Goal: Task Accomplishment & Management: Manage account settings

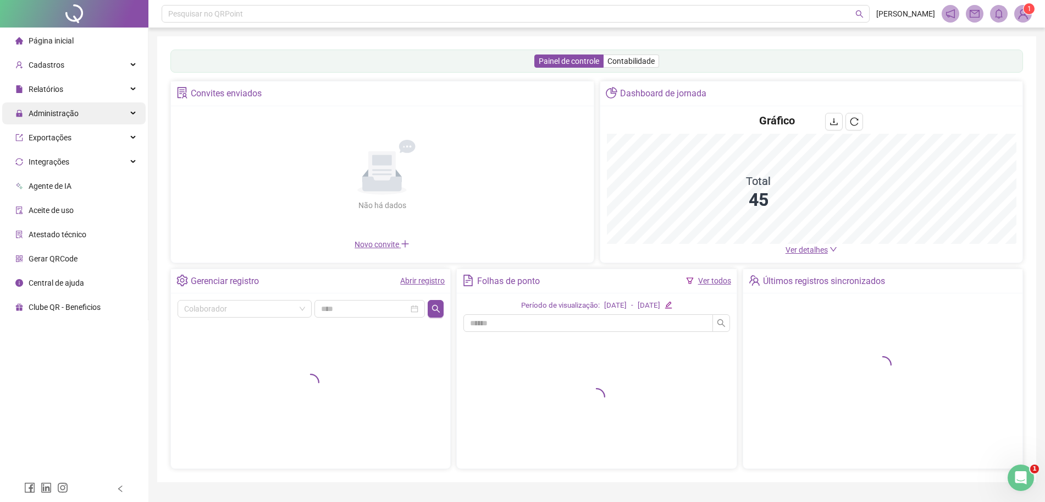
click at [71, 109] on span "Administração" at bounding box center [54, 113] width 50 height 9
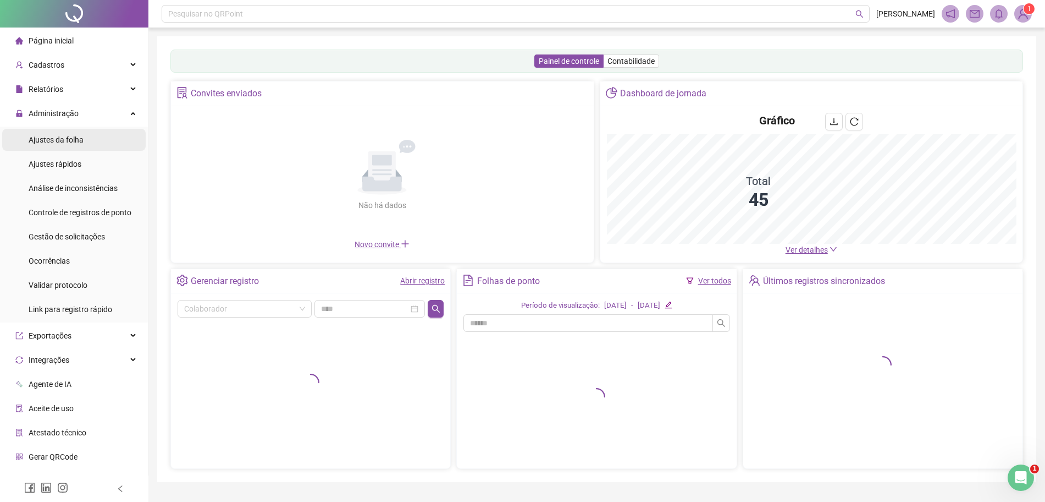
click at [74, 142] on span "Ajustes da folha" at bounding box center [56, 139] width 55 height 9
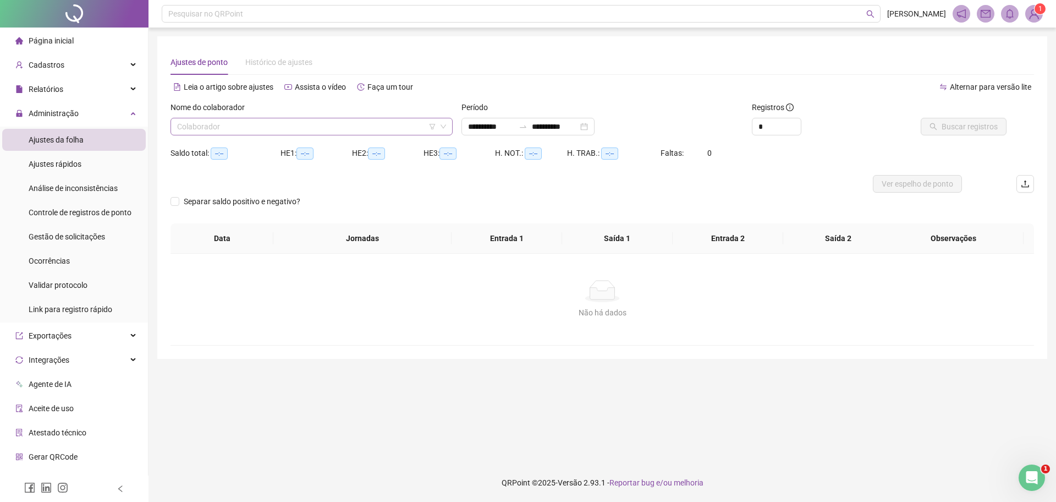
type input "**********"
click at [286, 127] on input "search" at bounding box center [306, 126] width 259 height 16
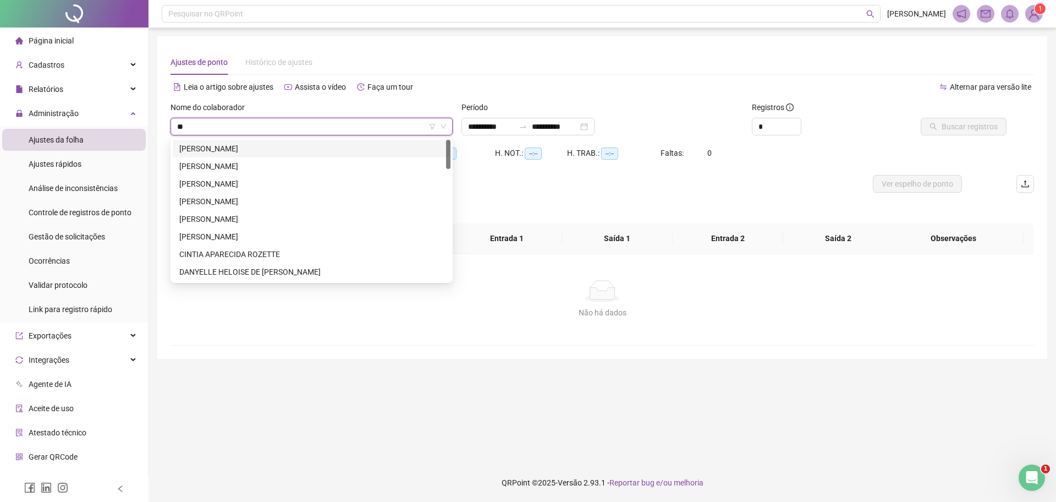
type input "***"
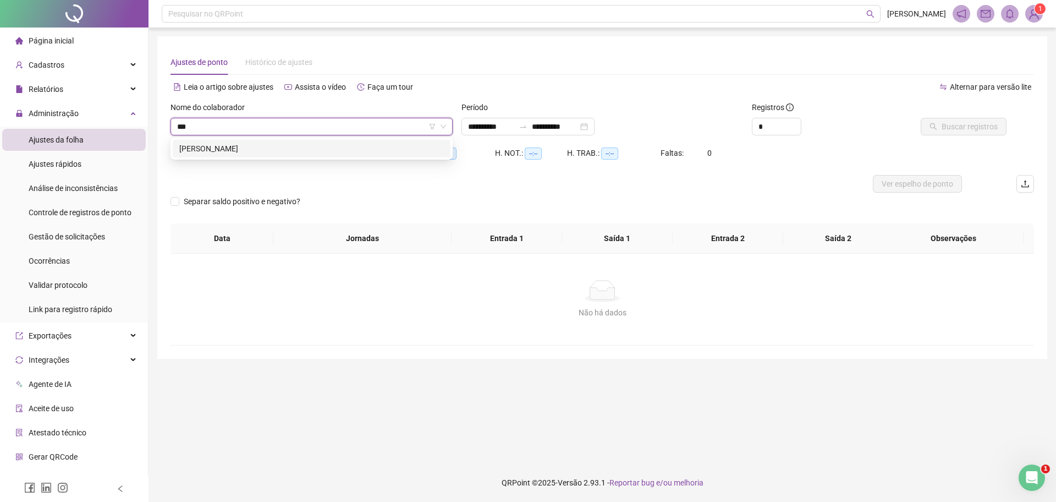
click at [287, 153] on div "[PERSON_NAME]" at bounding box center [311, 148] width 265 height 12
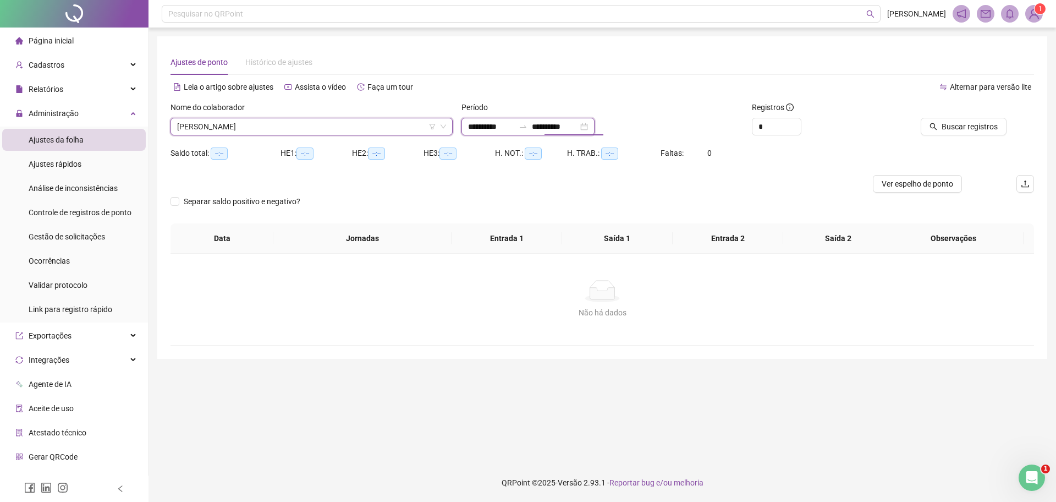
click at [572, 130] on input "**********" at bounding box center [555, 126] width 46 height 12
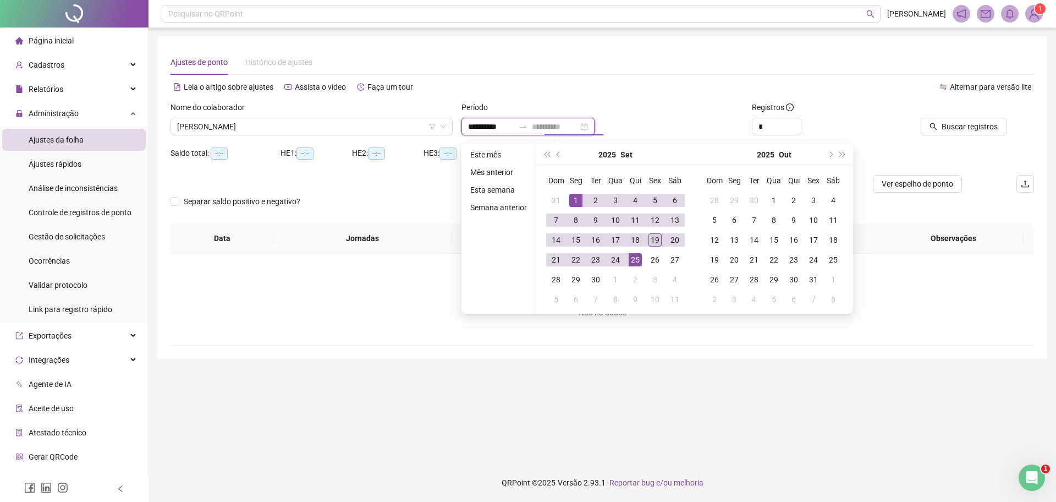
type input "**********"
click at [653, 230] on td "19" at bounding box center [655, 240] width 20 height 20
type input "**********"
click at [855, 100] on div "Alternar para versão lite" at bounding box center [818, 93] width 432 height 18
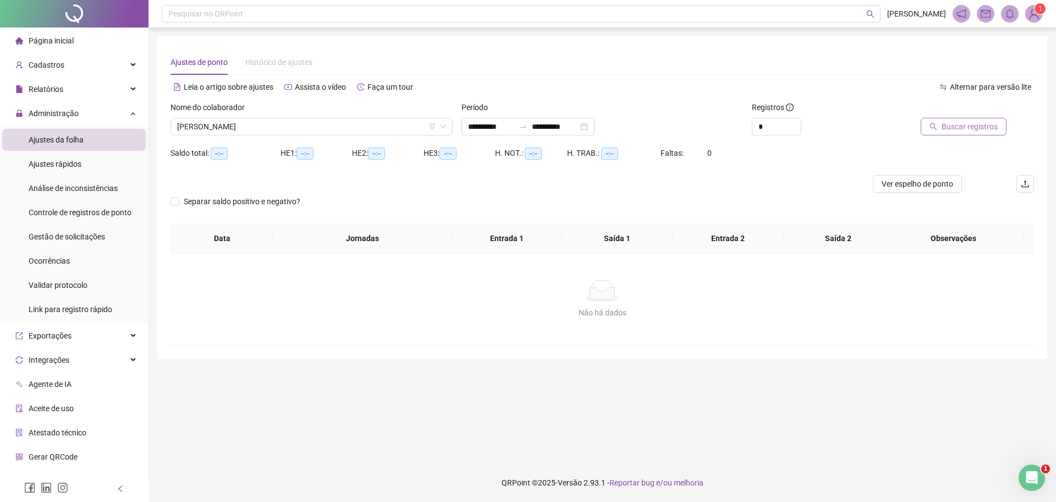
click at [987, 125] on span "Buscar registros" at bounding box center [969, 126] width 56 height 12
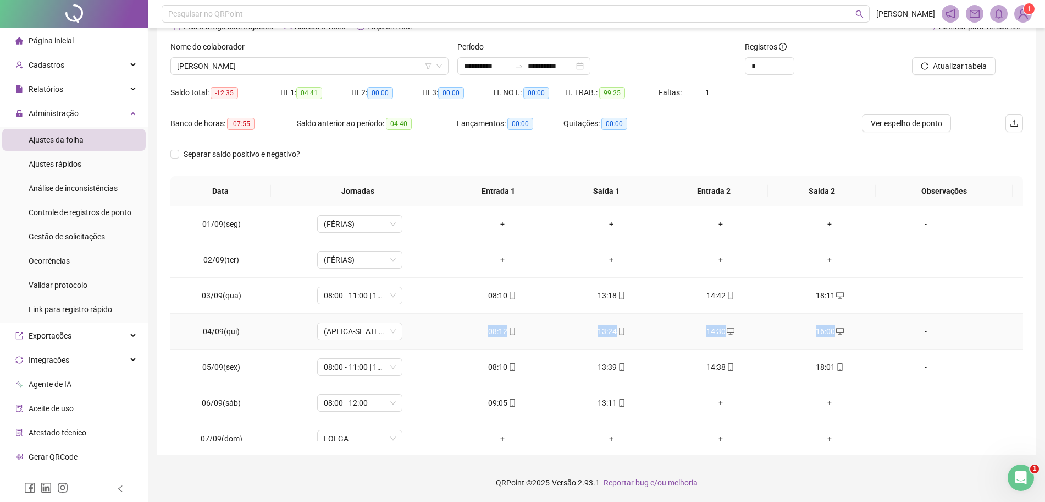
drag, startPoint x: 470, startPoint y: 328, endPoint x: 865, endPoint y: 330, distance: 394.9
click at [865, 330] on tr "04/09(qui) (APLICA-SE ATESTADO) 08:12 13:24 14:30 16:00 -" at bounding box center [596, 331] width 853 height 36
drag, startPoint x: 450, startPoint y: 368, endPoint x: 807, endPoint y: 376, distance: 357.0
click at [807, 376] on tr "05/09(sex) 08:00 - 11:00 | 13:00 - 18:00 08:10 13:39 14:38 18:01 -" at bounding box center [596, 367] width 853 height 36
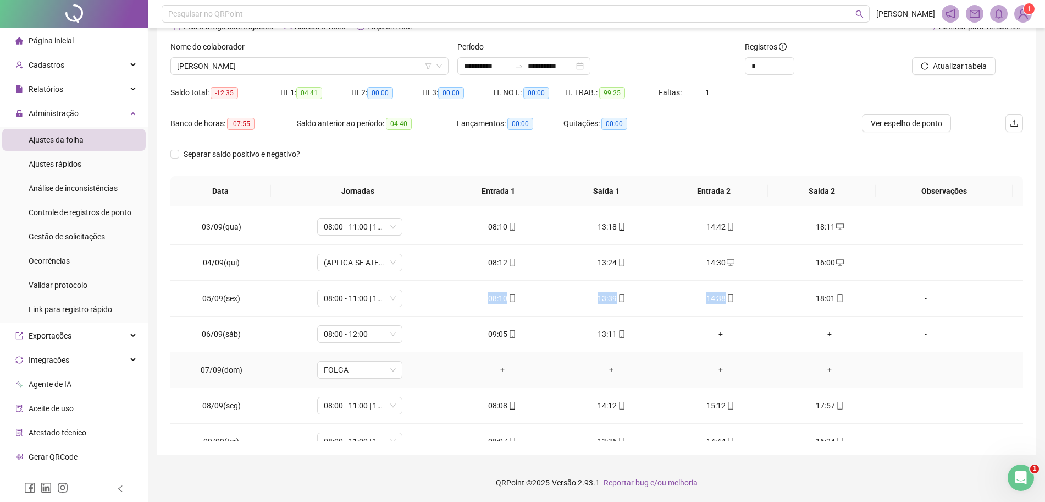
scroll to position [137, 0]
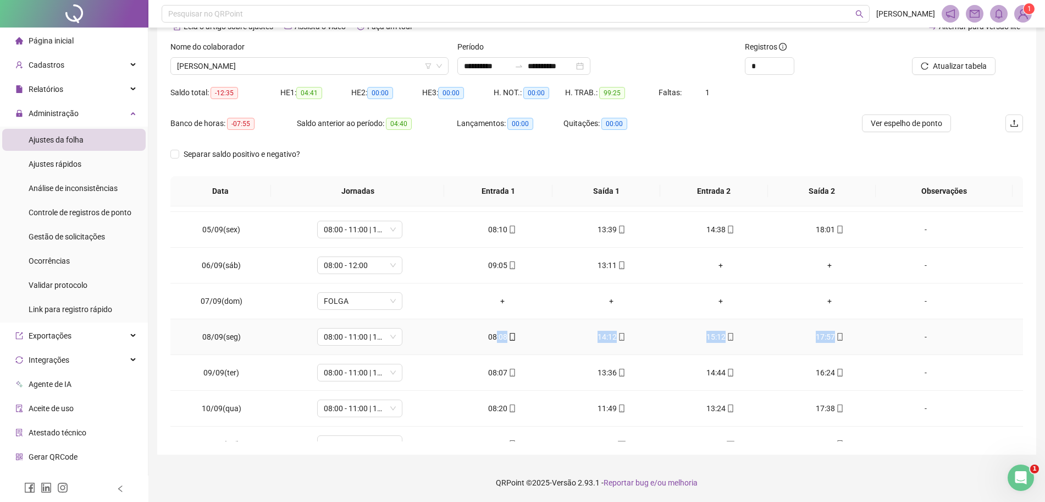
drag, startPoint x: 493, startPoint y: 337, endPoint x: 871, endPoint y: 348, distance: 377.4
click at [871, 348] on tr "08/09(seg) 08:00 - 11:00 | 13:00 - 18:00 08:08 14:12 15:12 17:57 -" at bounding box center [596, 337] width 853 height 36
drag, startPoint x: 658, startPoint y: 372, endPoint x: 879, endPoint y: 374, distance: 221.1
click at [879, 374] on tr "09/09(ter) 08:00 - 11:00 | 13:00 - 18:00 08:07 13:36 14:44 16:24 -" at bounding box center [596, 373] width 853 height 36
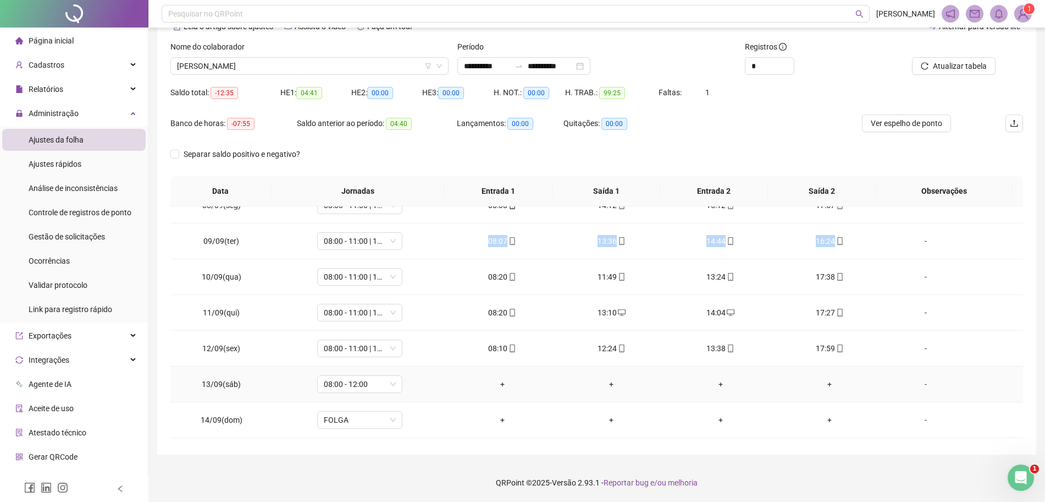
scroll to position [275, 0]
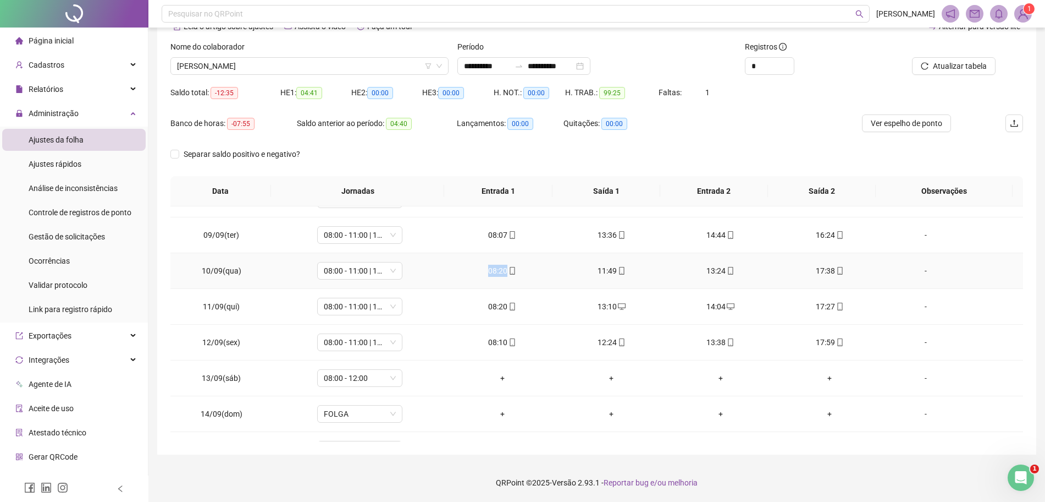
drag, startPoint x: 459, startPoint y: 267, endPoint x: 524, endPoint y: 273, distance: 64.6
click at [524, 273] on div "08:20" at bounding box center [503, 271] width 92 height 12
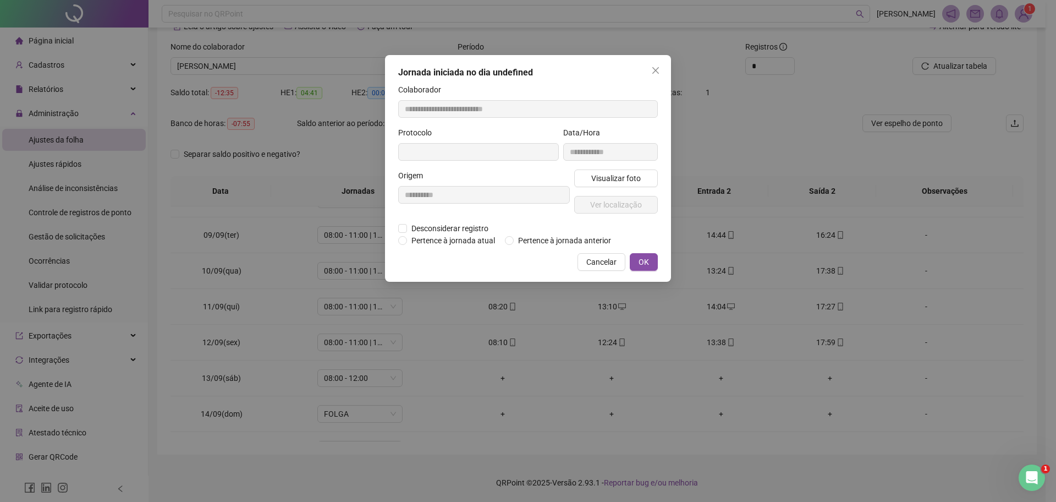
type input "**********"
click at [587, 251] on div "**********" at bounding box center [528, 169] width 286 height 228
click at [605, 257] on span "Cancelar" at bounding box center [601, 263] width 30 height 12
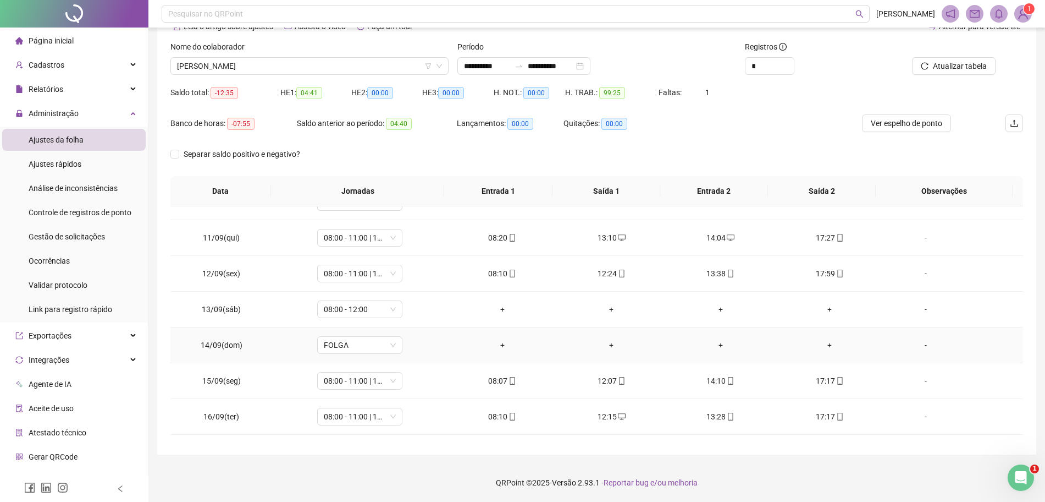
scroll to position [412, 0]
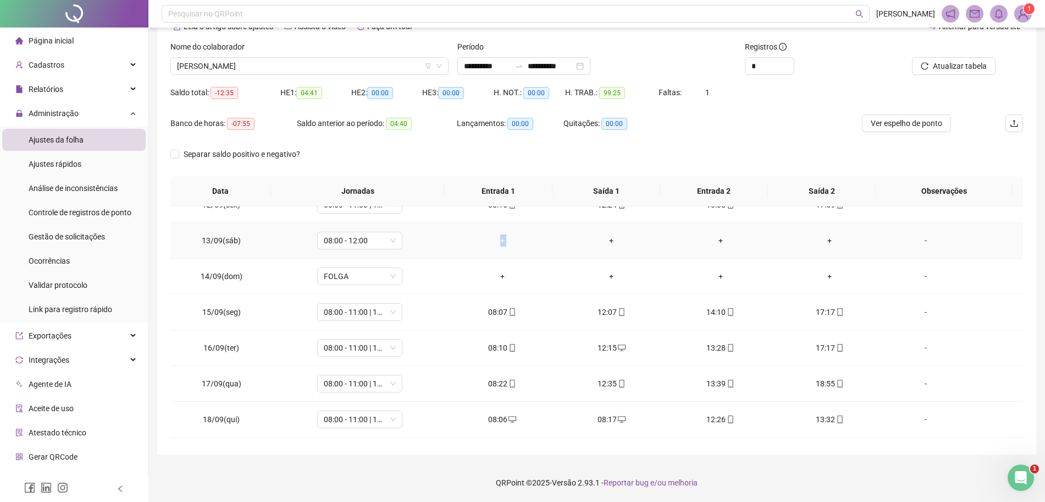
drag, startPoint x: 457, startPoint y: 237, endPoint x: 561, endPoint y: 239, distance: 104.0
click at [561, 239] on tr "13/09(sáb) 08:00 - 12:00 + + + + -" at bounding box center [596, 241] width 853 height 36
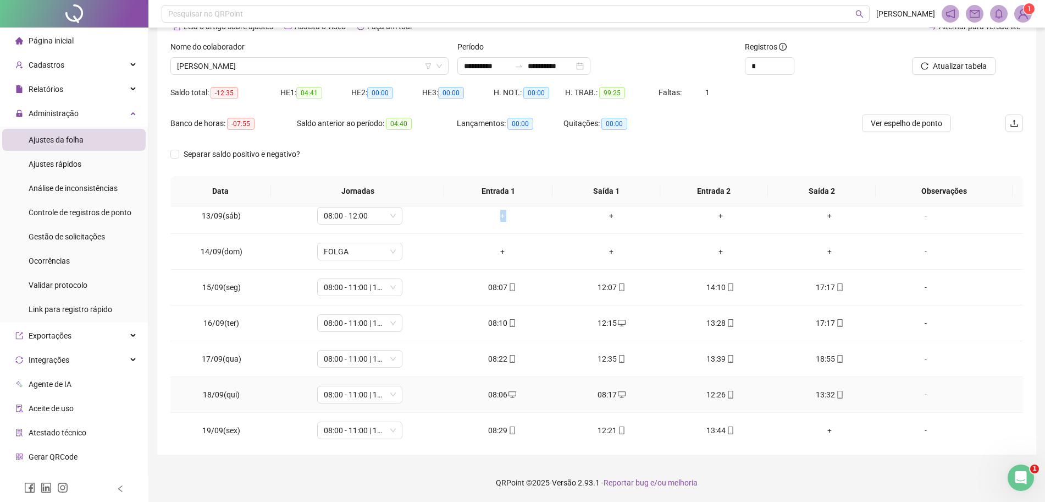
scroll to position [444, 0]
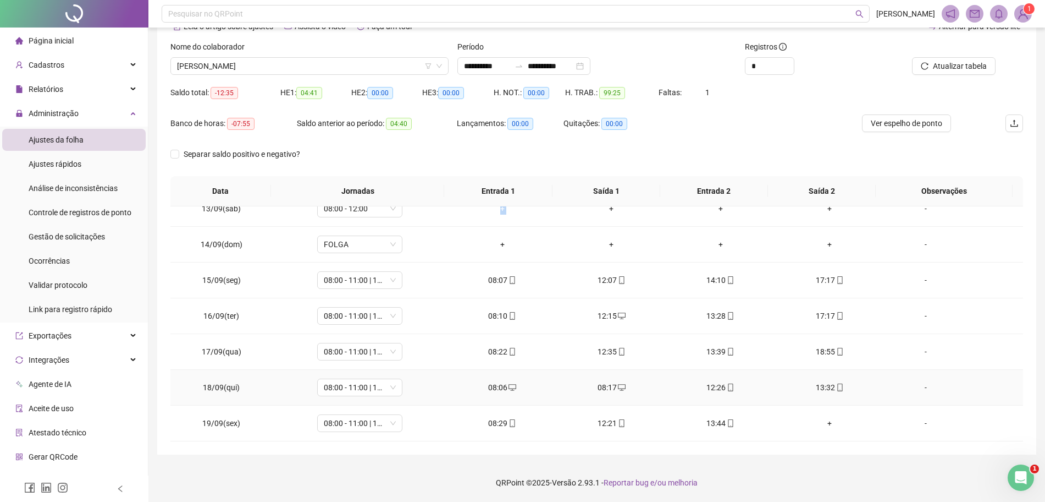
click at [607, 385] on div "08:17" at bounding box center [612, 387] width 92 height 12
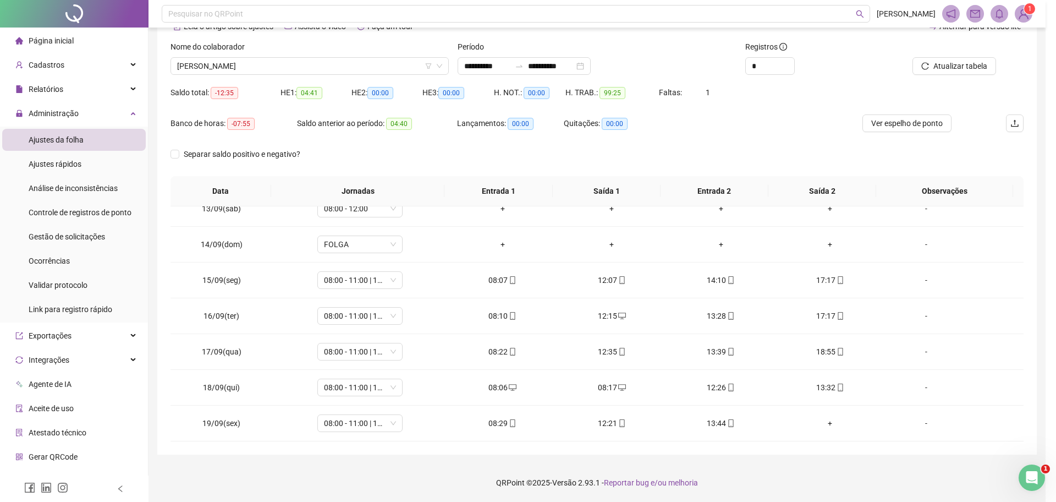
type input "**********"
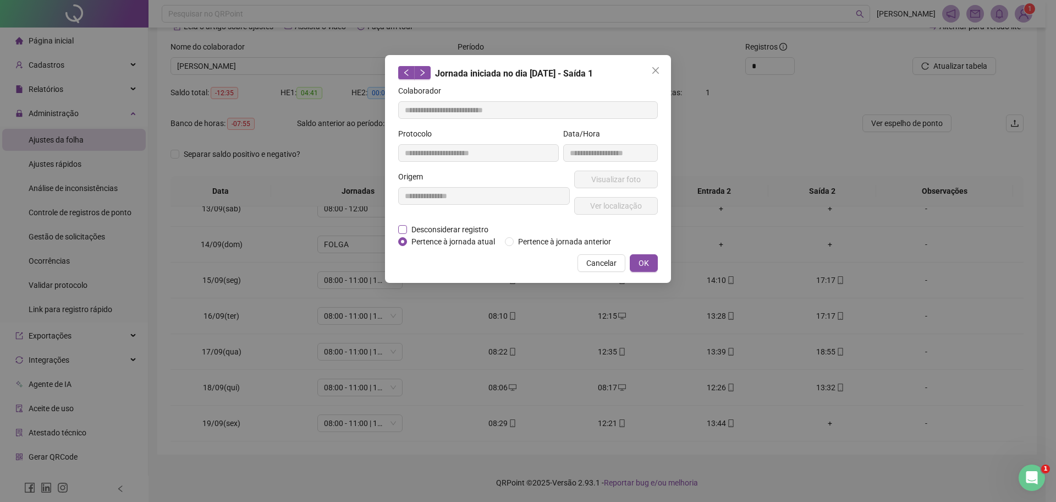
click at [420, 229] on span "Desconsiderar registro" at bounding box center [450, 229] width 86 height 12
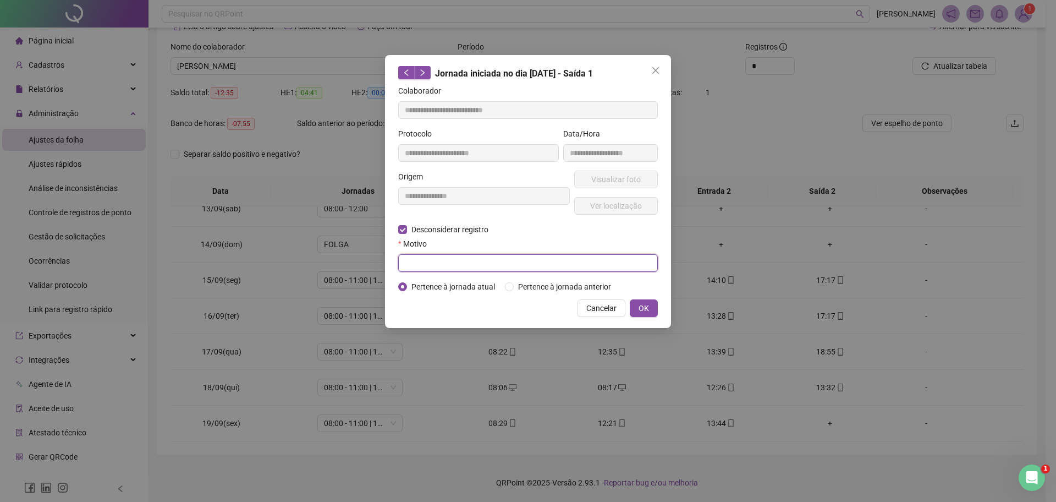
click at [461, 268] on input "text" at bounding box center [528, 263] width 260 height 18
type input "****"
click at [661, 302] on div "**********" at bounding box center [528, 191] width 286 height 273
click at [647, 309] on span "OK" at bounding box center [643, 308] width 10 height 12
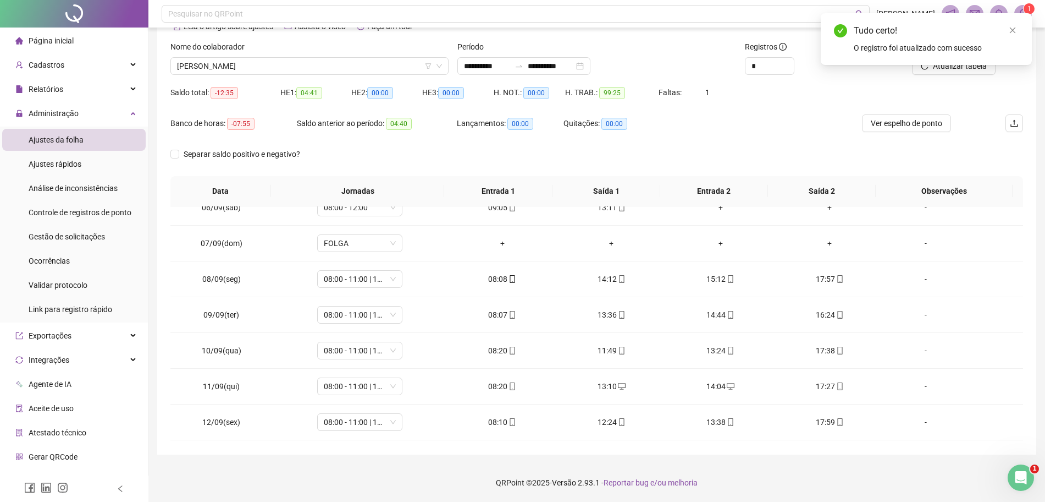
scroll to position [169, 0]
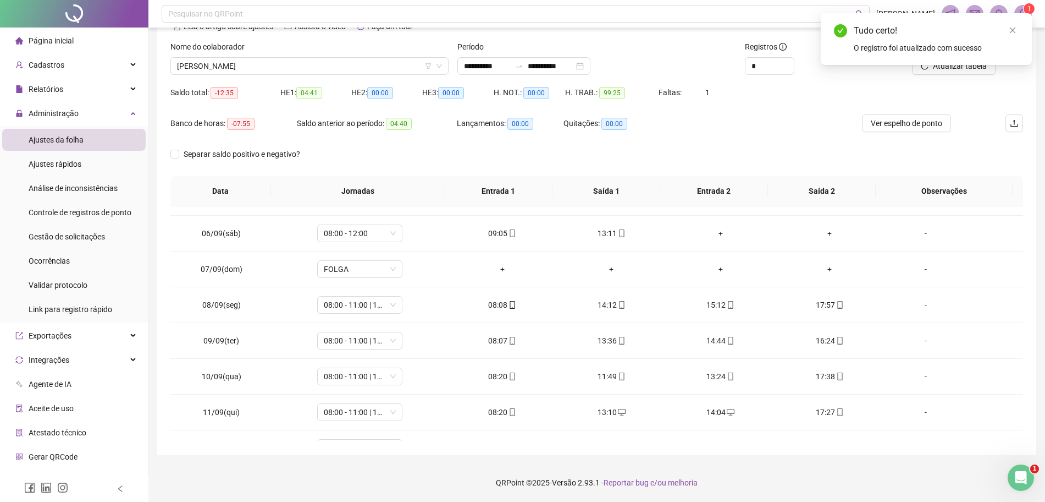
click at [939, 65] on div "Tudo certo! O registro foi atualizado com sucesso" at bounding box center [926, 39] width 211 height 52
click at [950, 65] on div "Tudo certo! O registro foi atualizado com sucesso" at bounding box center [926, 39] width 211 height 52
click at [1011, 31] on icon "close" at bounding box center [1013, 30] width 8 height 8
click at [923, 69] on icon "reload" at bounding box center [925, 66] width 8 height 8
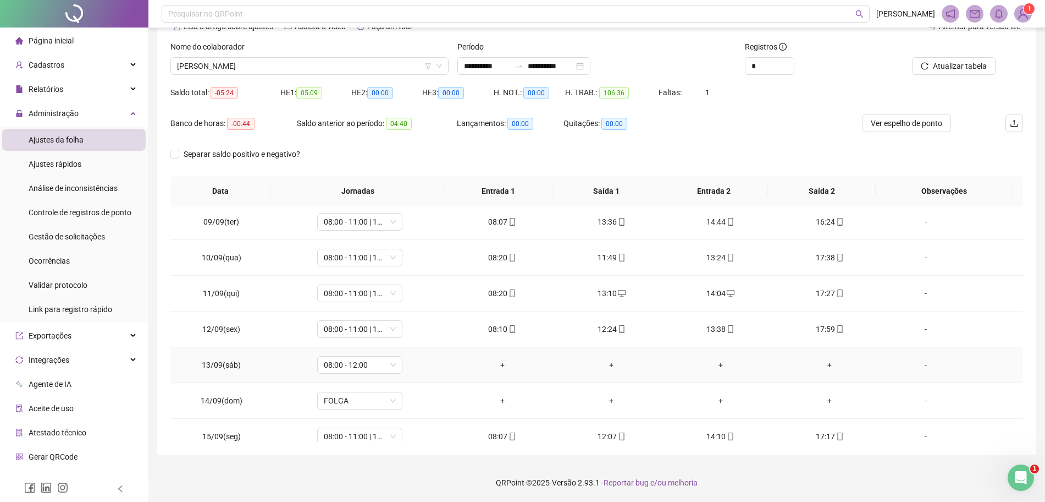
scroll to position [238, 0]
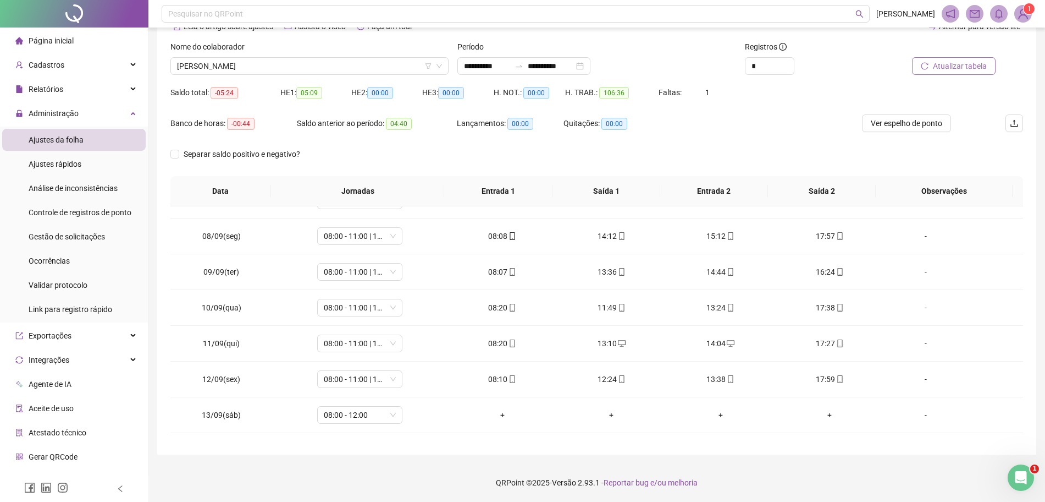
click at [956, 70] on span "Atualizar tabela" at bounding box center [960, 66] width 54 height 12
click at [930, 119] on span "Ver espelho de ponto" at bounding box center [906, 123] width 71 height 12
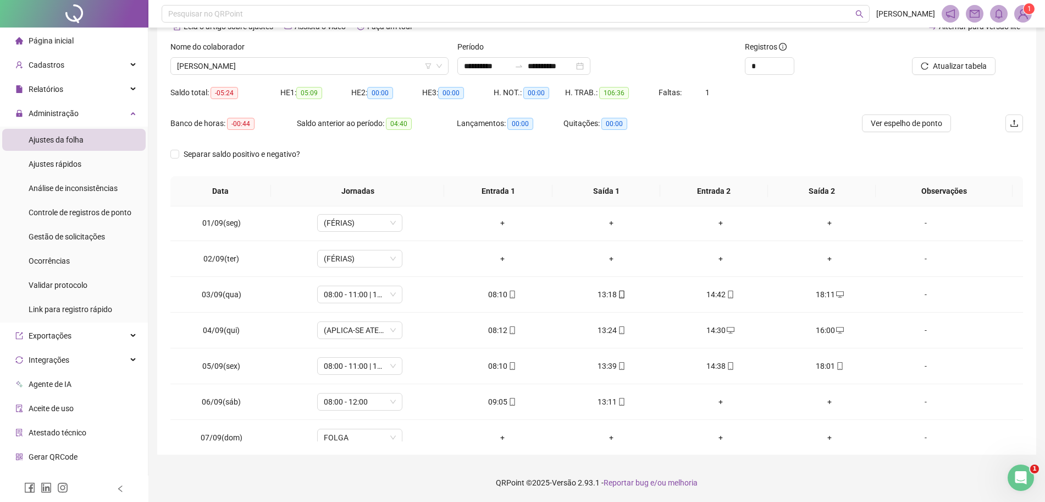
scroll to position [444, 0]
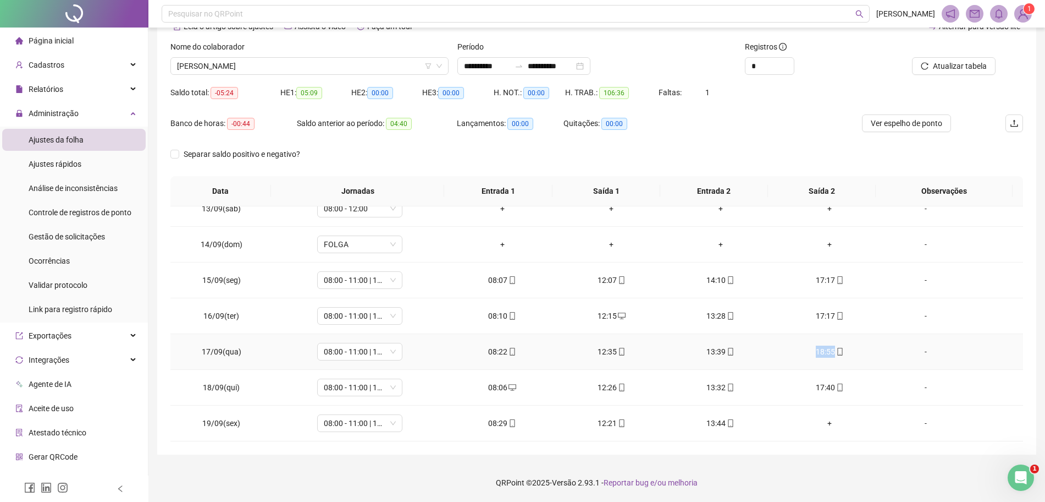
drag, startPoint x: 797, startPoint y: 361, endPoint x: 860, endPoint y: 361, distance: 62.1
click at [860, 361] on td "18:55" at bounding box center [829, 352] width 109 height 36
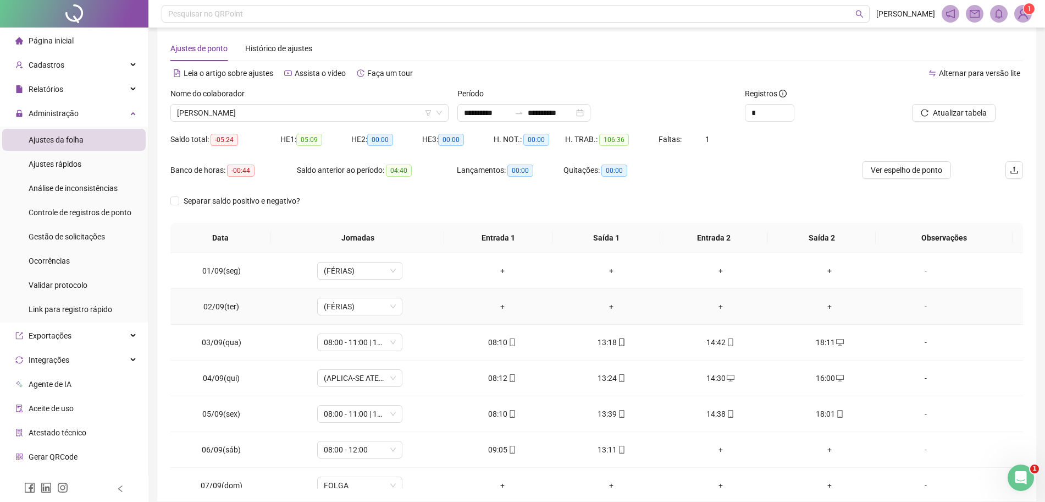
scroll to position [0, 0]
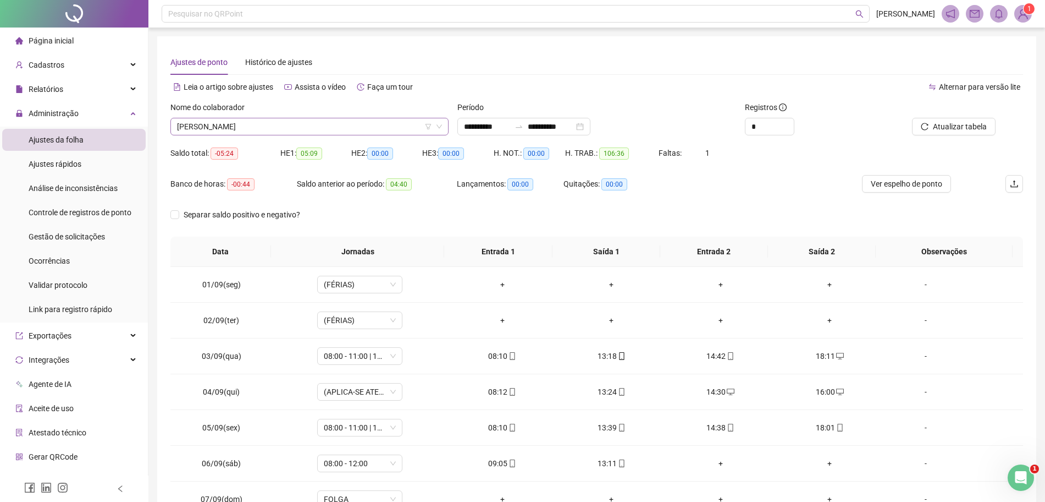
click at [279, 124] on span "[PERSON_NAME]" at bounding box center [309, 126] width 265 height 16
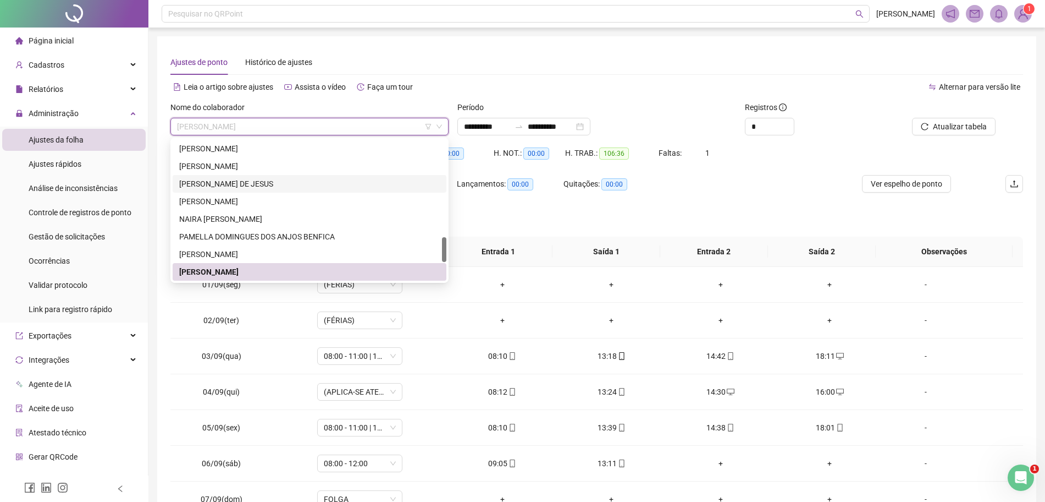
scroll to position [651, 0]
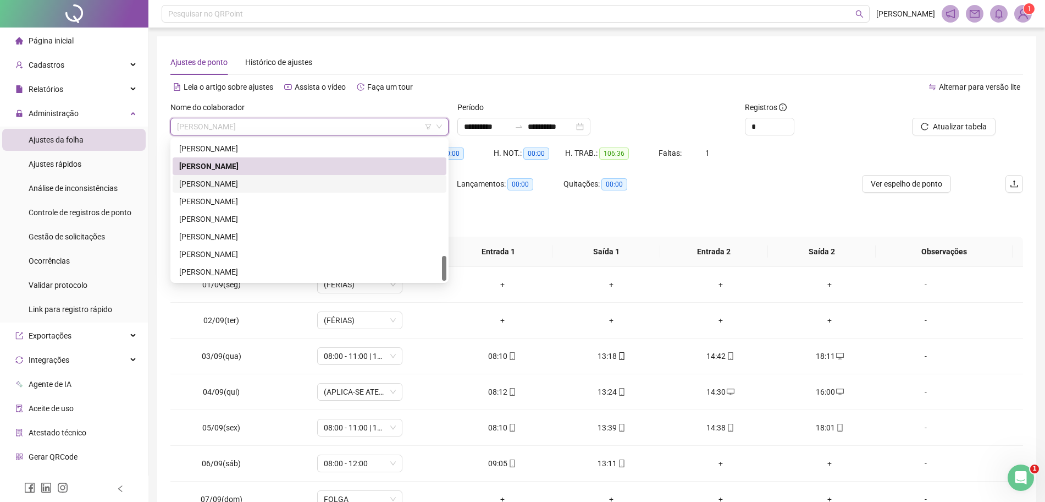
drag, startPoint x: 315, startPoint y: 188, endPoint x: 334, endPoint y: 190, distance: 19.4
click at [315, 188] on div "[PERSON_NAME]" at bounding box center [309, 184] width 261 height 12
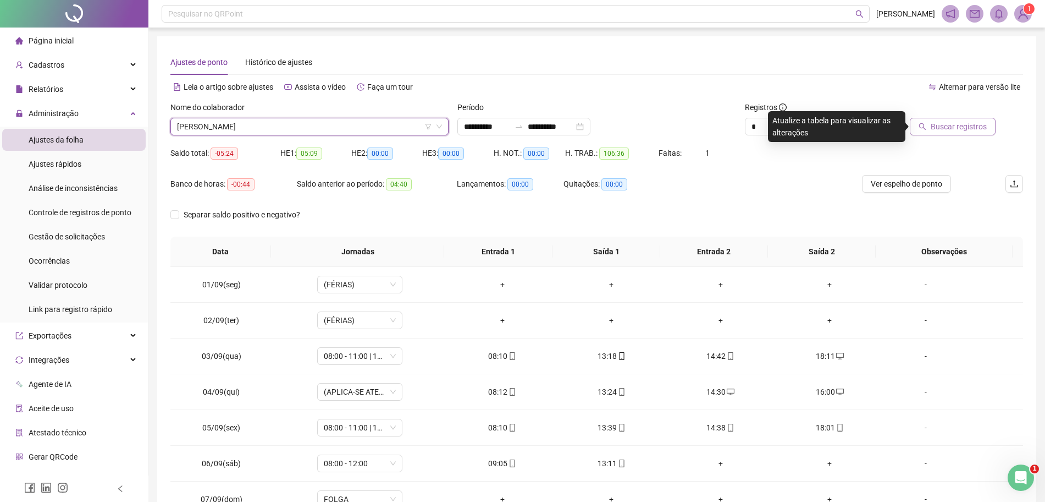
click at [970, 121] on span "Buscar registros" at bounding box center [959, 126] width 56 height 12
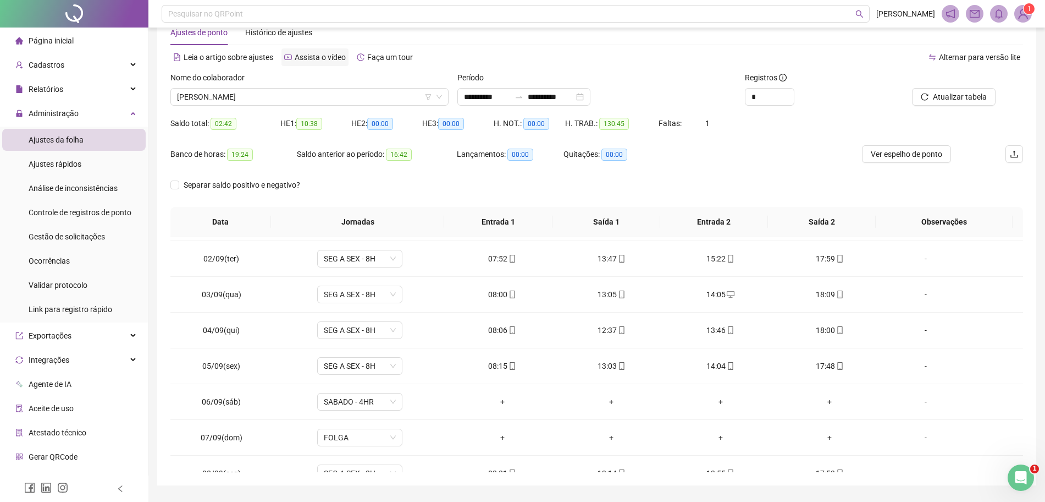
scroll to position [0, 0]
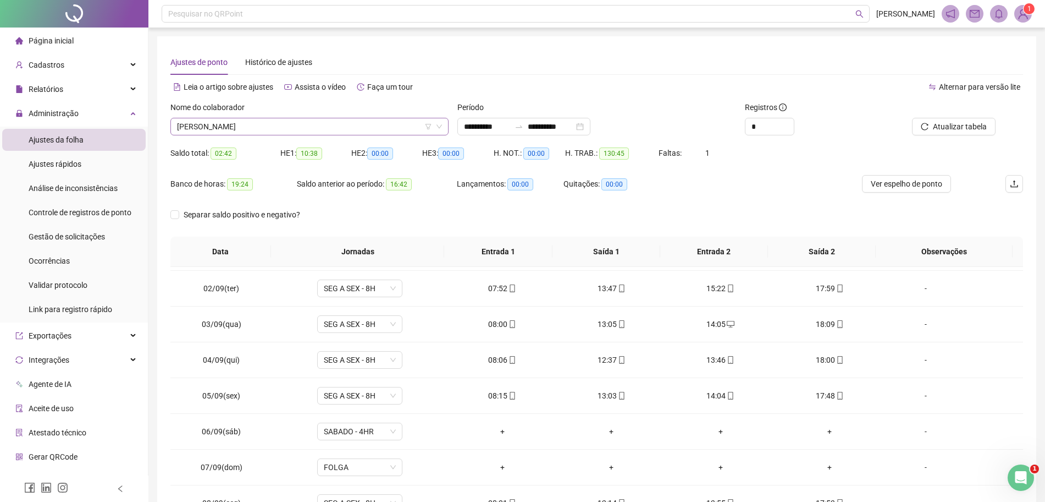
click at [296, 129] on span "[PERSON_NAME]" at bounding box center [309, 126] width 265 height 16
type input "****"
click at [290, 147] on div "JAMILE [DEMOGRAPHIC_DATA][PERSON_NAME]" at bounding box center [309, 148] width 261 height 12
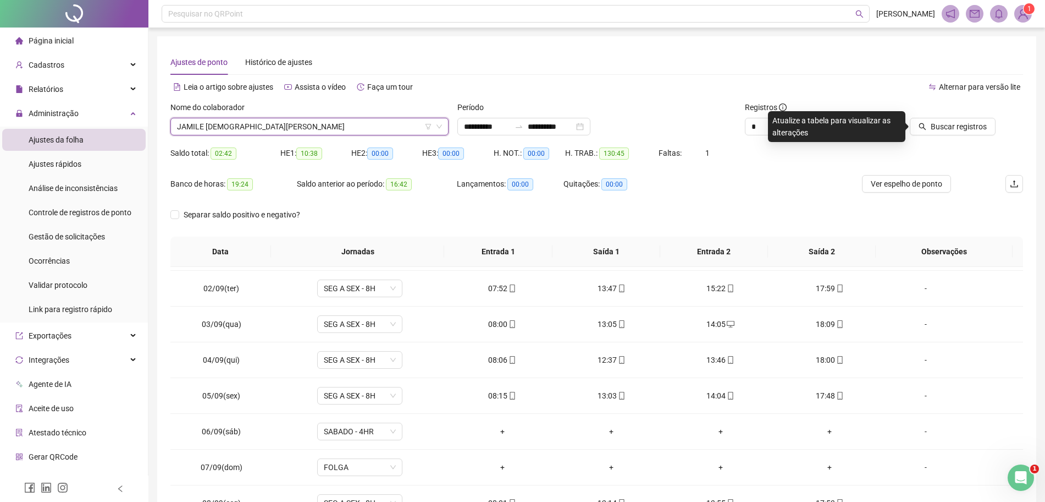
click at [902, 131] on div "Atualize a tabela para visualizar as alterações" at bounding box center [836, 126] width 137 height 31
click at [953, 130] on span "Buscar registros" at bounding box center [959, 126] width 56 height 12
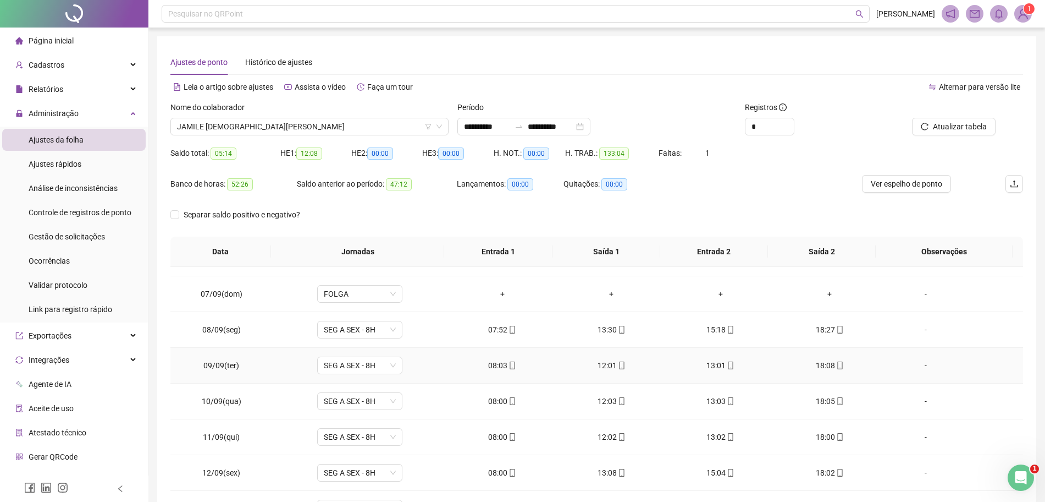
scroll to position [275, 0]
click at [301, 140] on div "Nome do colaborador [PERSON_NAME]" at bounding box center [309, 122] width 287 height 43
click at [307, 135] on div "JAMILE [DEMOGRAPHIC_DATA][PERSON_NAME]" at bounding box center [309, 127] width 278 height 18
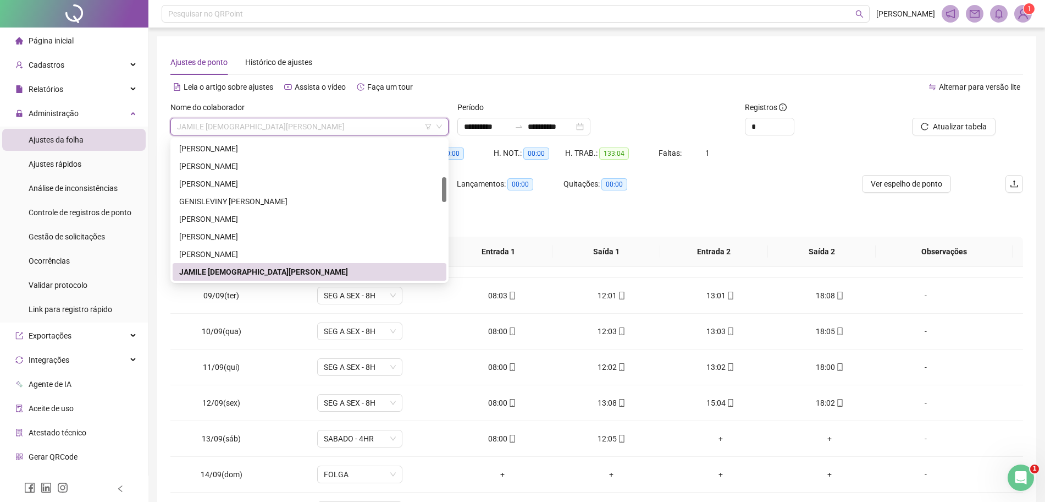
type input "*"
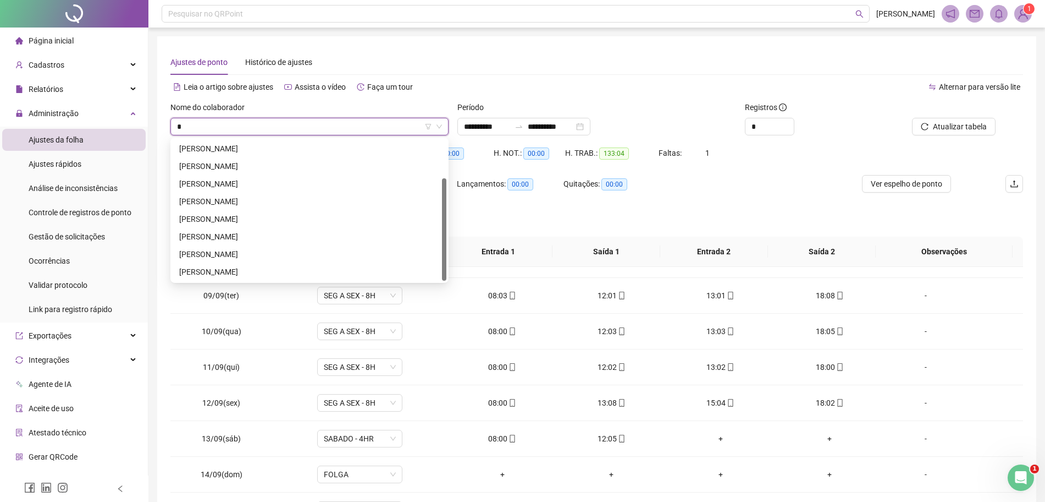
scroll to position [53, 0]
click at [309, 170] on div "[PERSON_NAME]" at bounding box center [309, 166] width 261 height 12
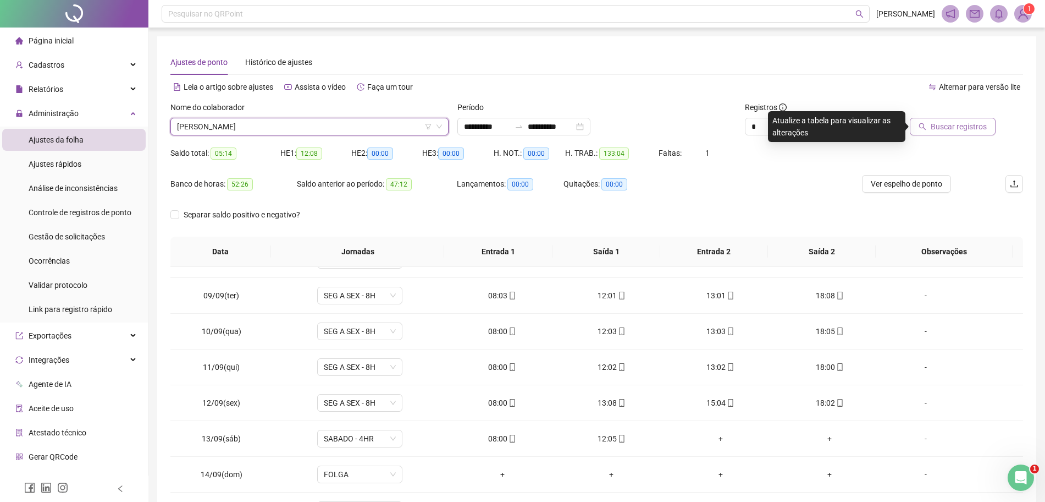
click at [957, 132] on span "Buscar registros" at bounding box center [959, 126] width 56 height 12
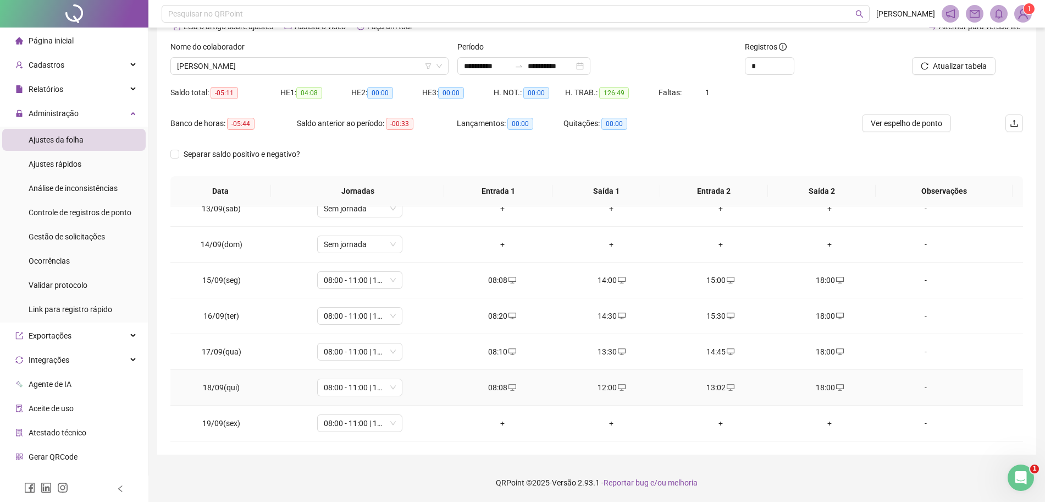
scroll to position [444, 0]
click at [495, 427] on div "+" at bounding box center [503, 423] width 92 height 12
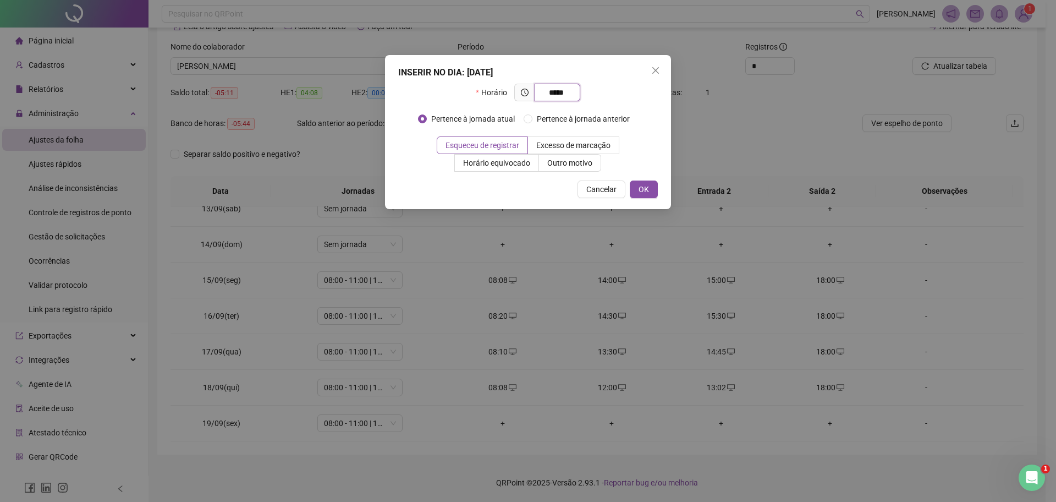
type input "*****"
click at [640, 200] on div "INSERIR NO DIA : [DATE] Horário ***** Pertence à jornada atual Pertence à jorna…" at bounding box center [528, 132] width 286 height 154
click at [651, 190] on button "OK" at bounding box center [644, 189] width 28 height 18
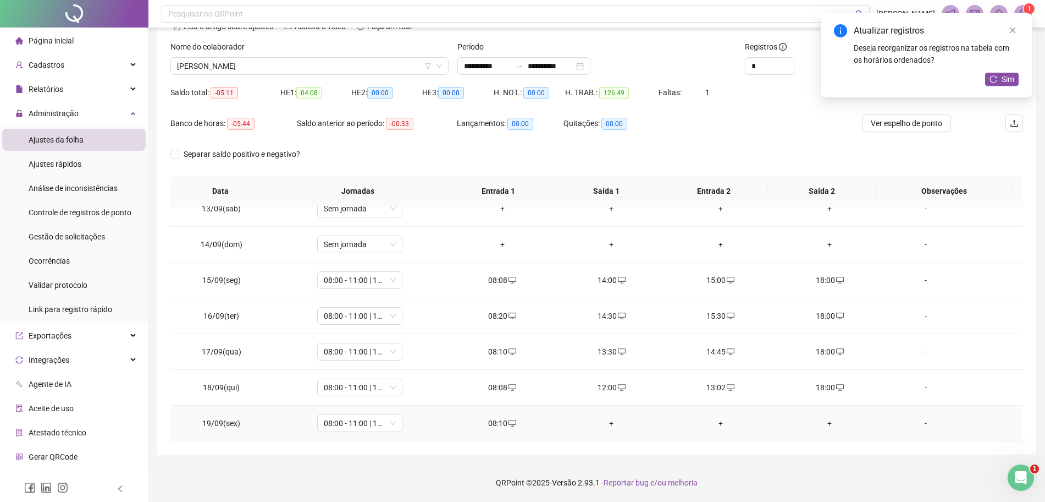
click at [609, 422] on div "+" at bounding box center [612, 423] width 92 height 12
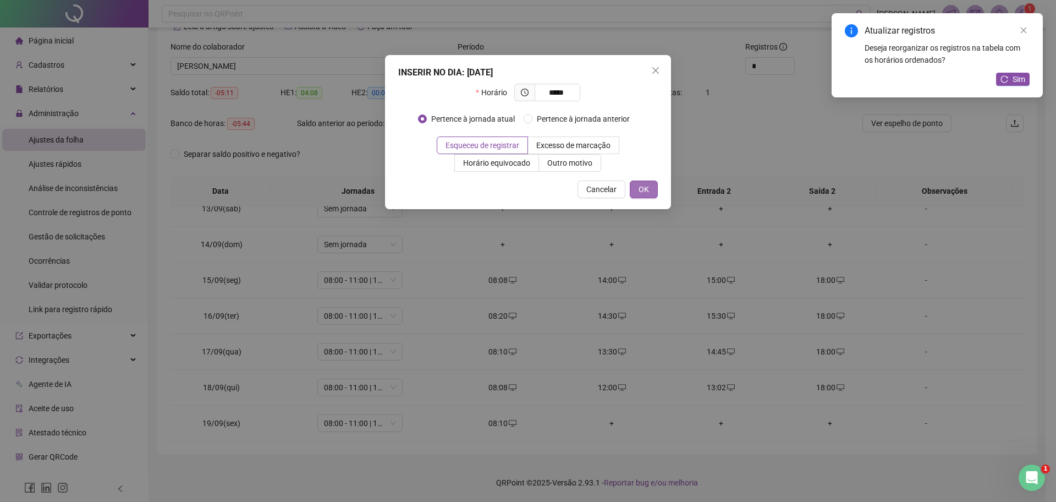
type input "*****"
click at [652, 190] on button "OK" at bounding box center [644, 189] width 28 height 18
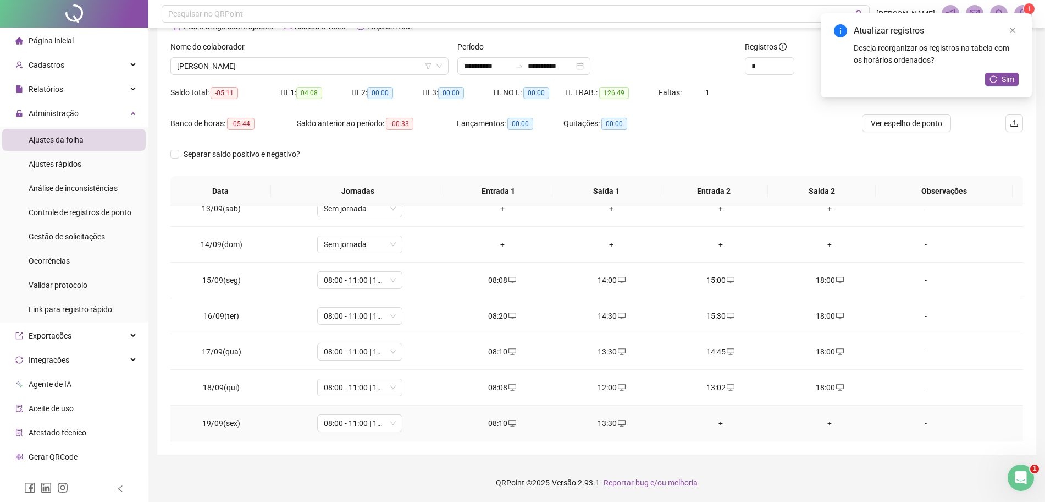
click at [712, 422] on div "+" at bounding box center [721, 423] width 92 height 12
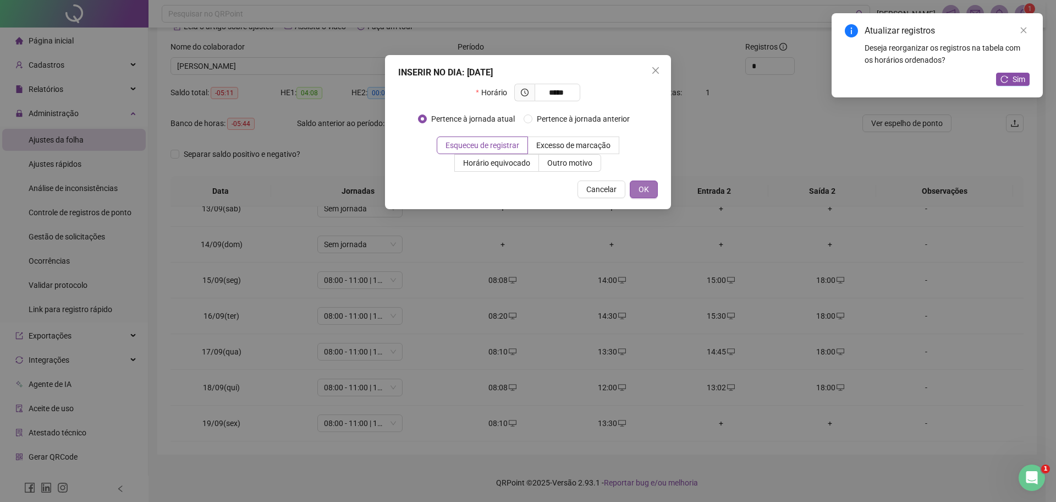
type input "*****"
click at [648, 188] on span "OK" at bounding box center [643, 189] width 10 height 12
